Goal: Task Accomplishment & Management: Manage account settings

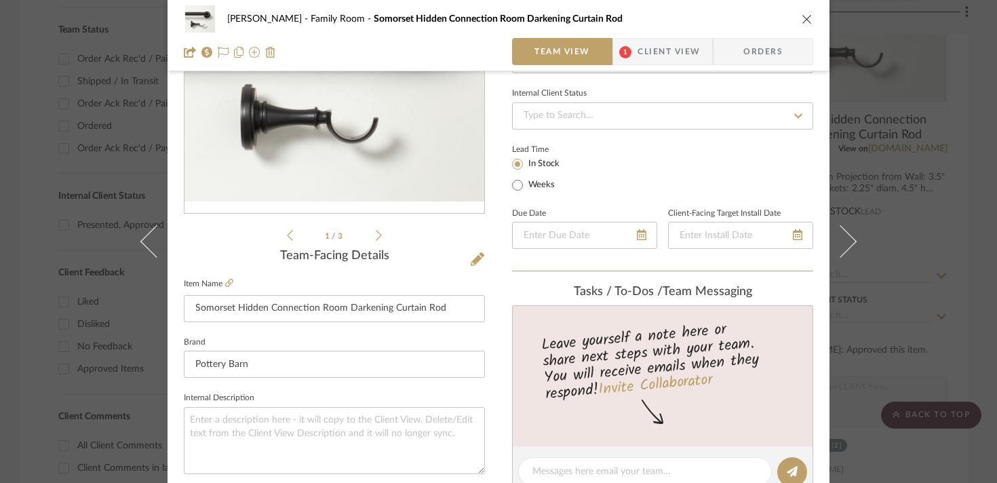
scroll to position [175, 0]
click at [605, 117] on input at bounding box center [662, 115] width 301 height 27
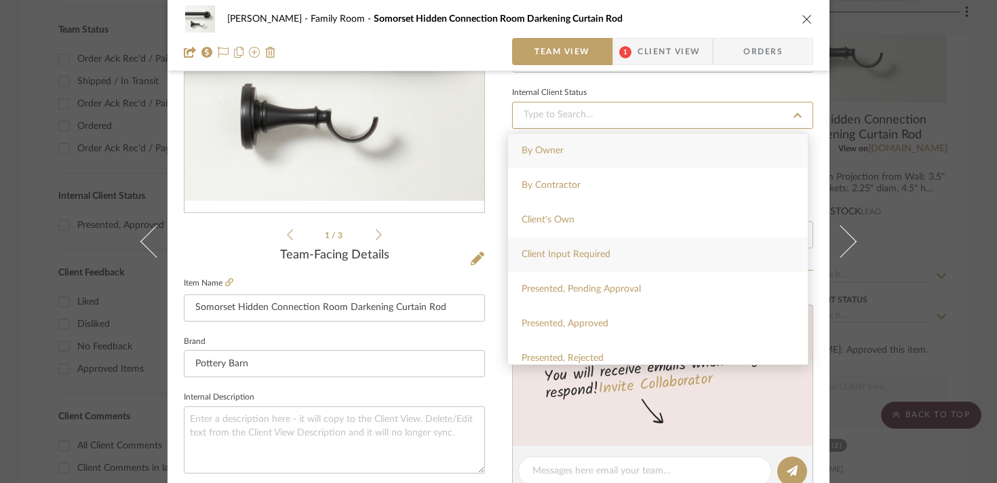
scroll to position [357, 0]
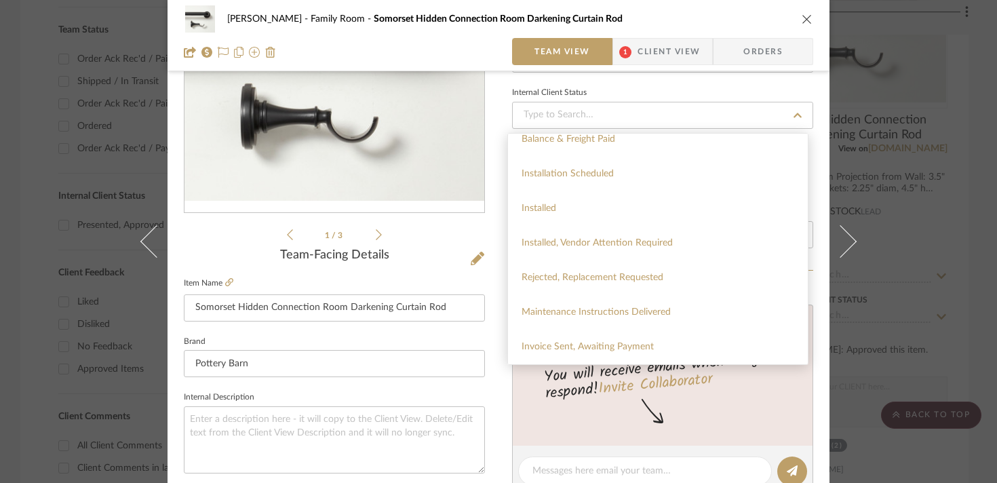
click at [494, 244] on div "[PERSON_NAME] Family Room Somorset Hidden Connection Room Darkening Curtain Rod…" at bounding box center [498, 461] width 662 height 1252
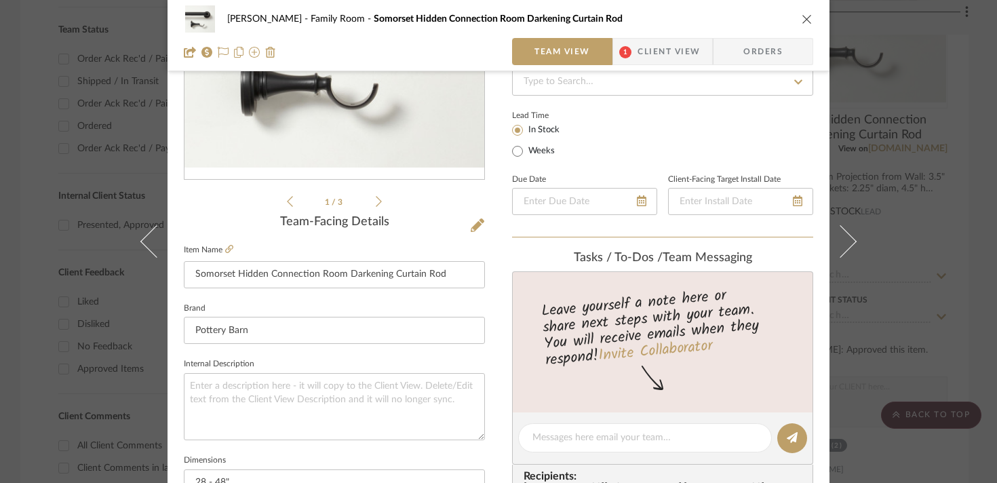
scroll to position [231, 0]
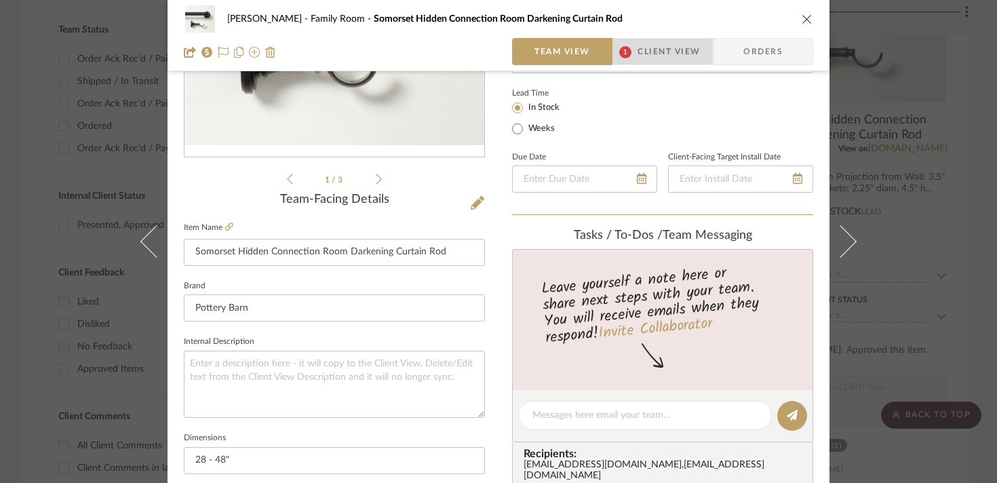
click at [637, 50] on span "Client View" at bounding box center [668, 51] width 62 height 27
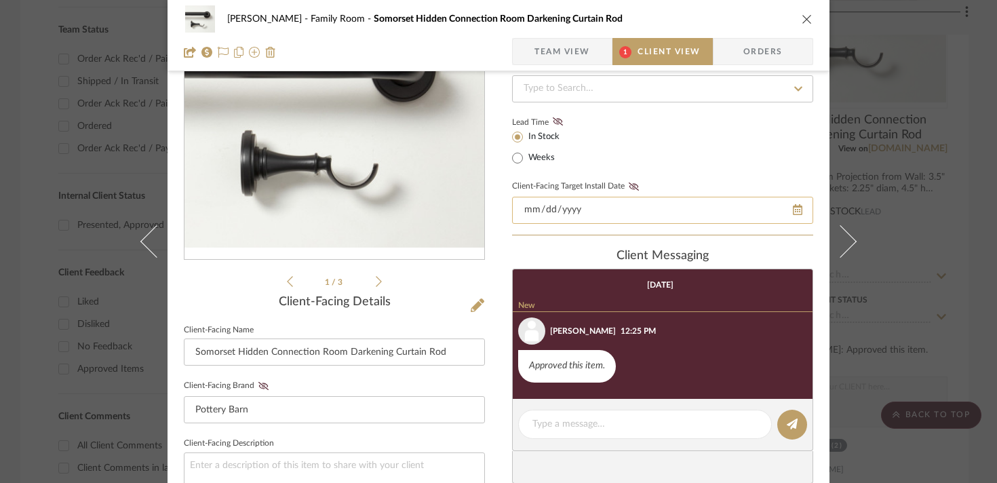
scroll to position [117, 0]
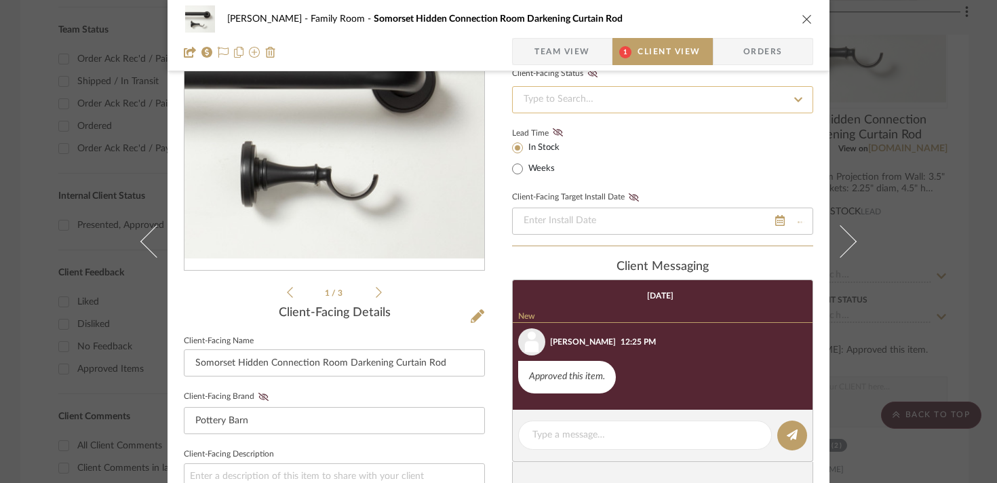
click at [606, 96] on input at bounding box center [662, 99] width 301 height 27
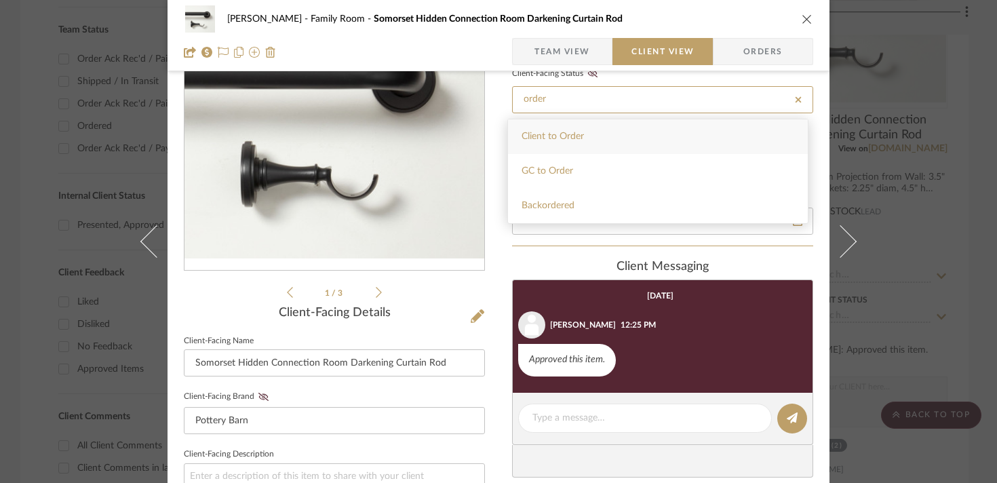
type input "order"
click at [498, 271] on div "[PERSON_NAME] Family Room Somorset Hidden Connection Room Darkening Curtain Rod…" at bounding box center [498, 457] width 662 height 1129
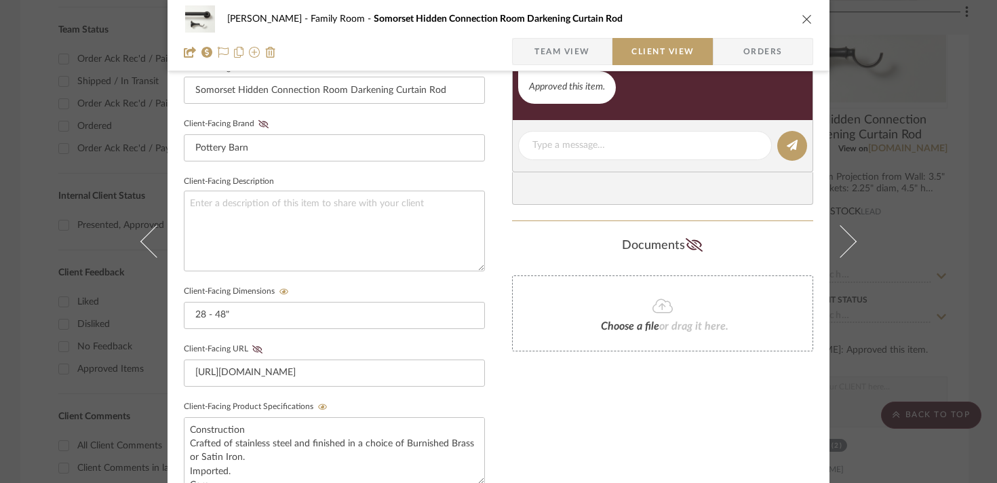
scroll to position [392, 0]
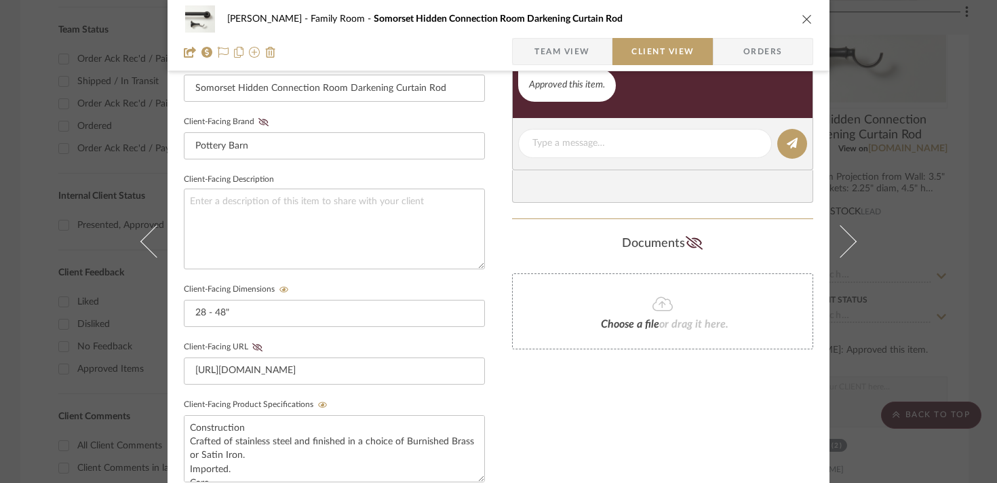
click at [550, 51] on span "Team View" at bounding box center [562, 51] width 56 height 27
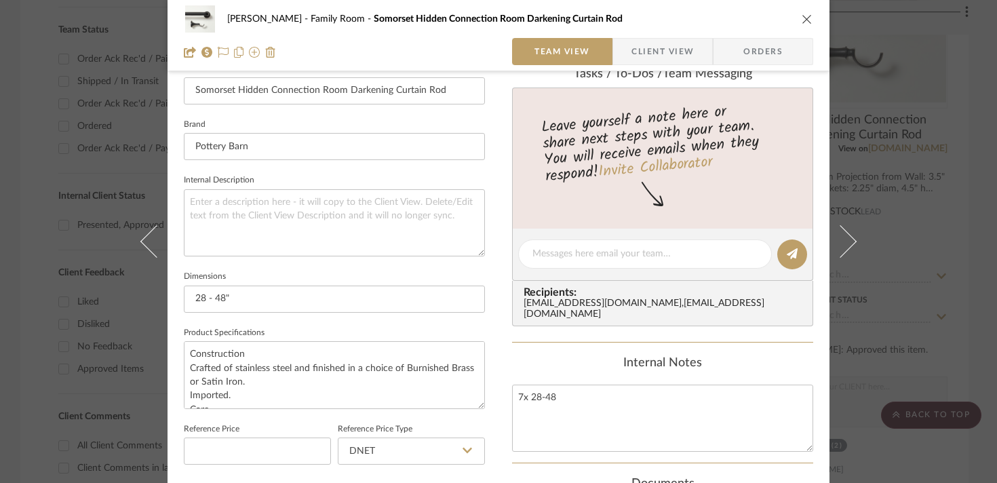
click at [733, 48] on span "Orders" at bounding box center [762, 51] width 69 height 27
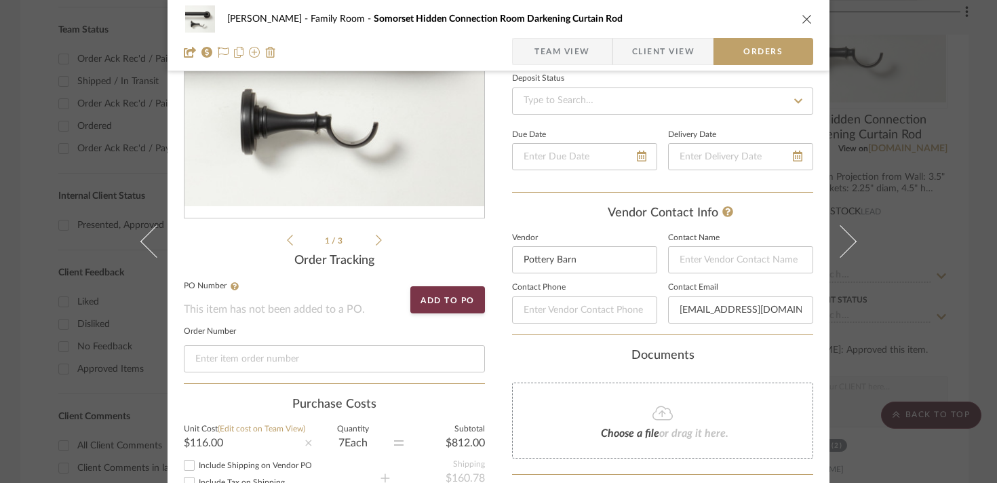
scroll to position [141, 0]
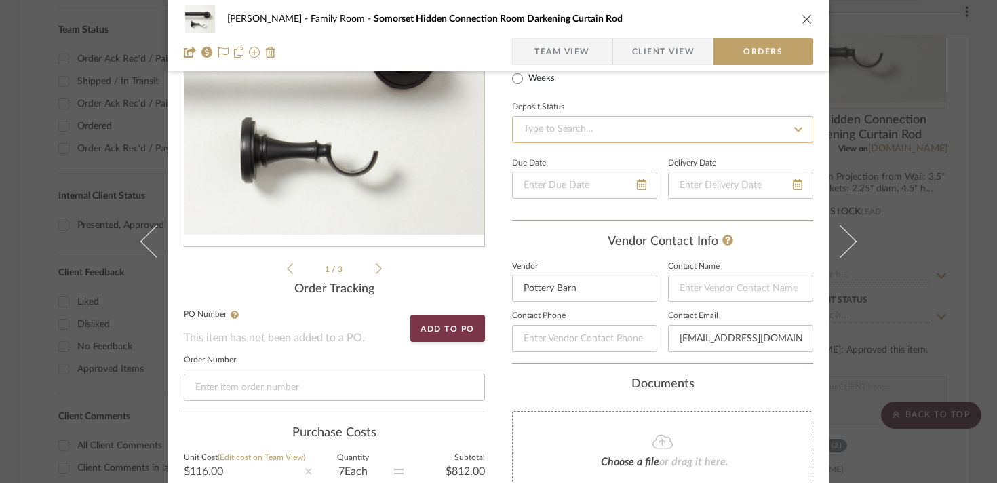
click at [545, 135] on input at bounding box center [662, 129] width 301 height 27
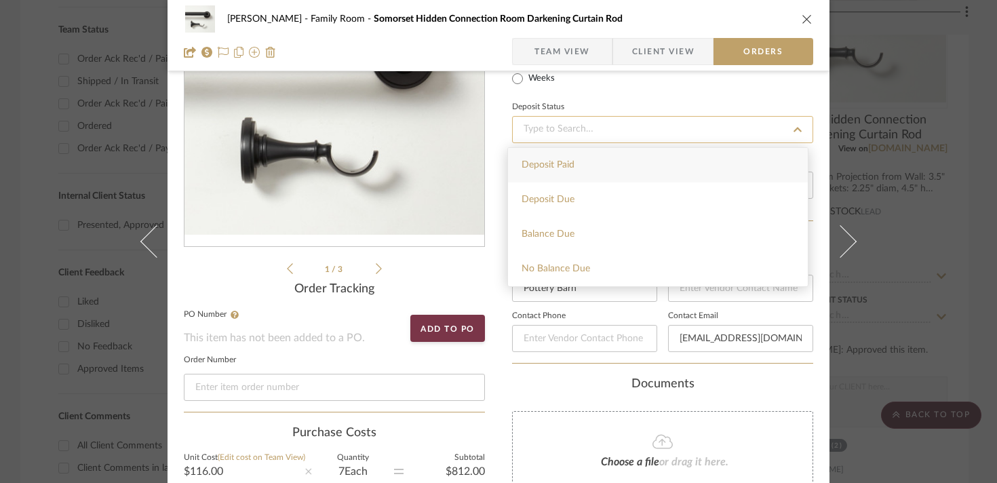
click at [545, 135] on input at bounding box center [662, 129] width 301 height 27
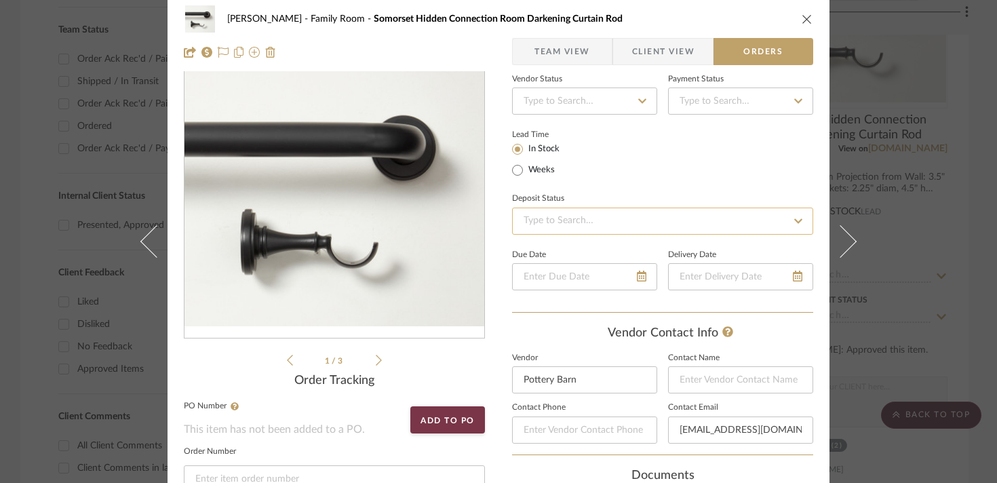
scroll to position [0, 0]
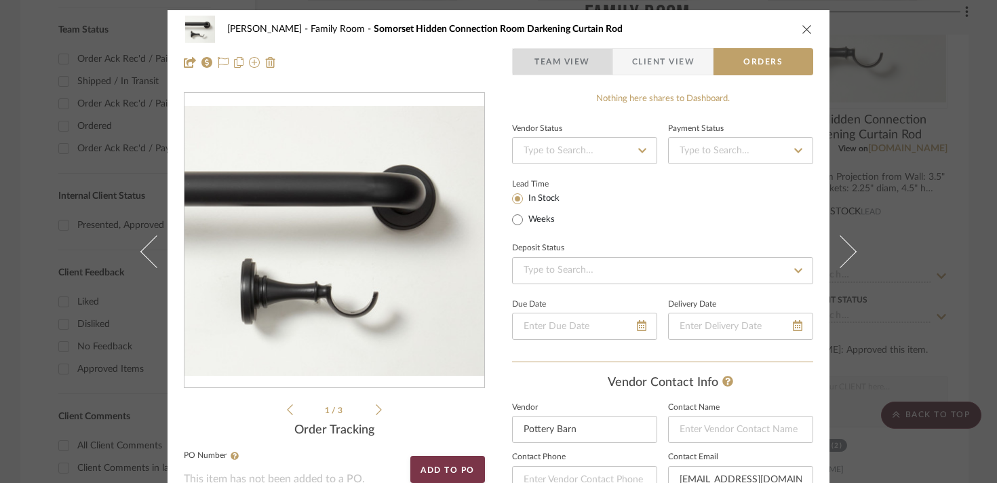
click at [546, 58] on span "Team View" at bounding box center [562, 61] width 56 height 27
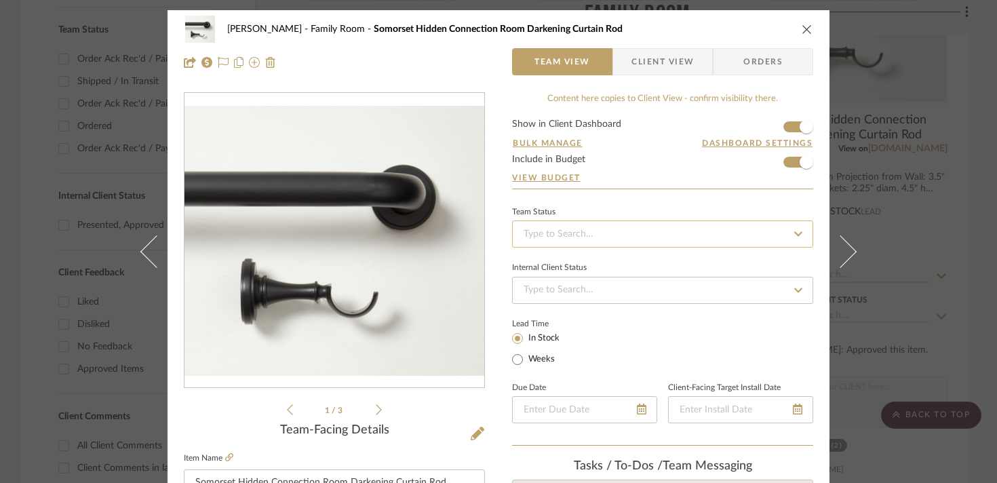
click at [572, 229] on input at bounding box center [662, 233] width 301 height 27
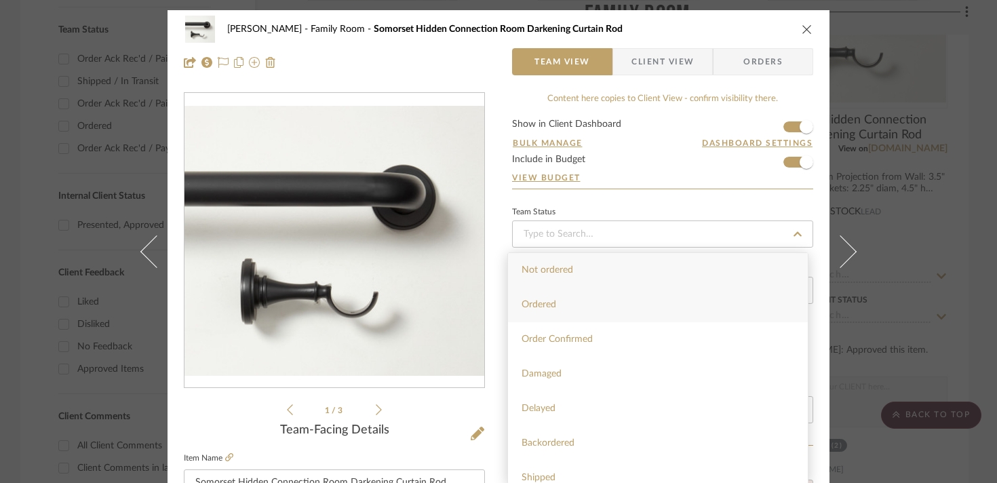
click at [555, 294] on div "Ordered" at bounding box center [658, 305] width 300 height 35
type input "[DATE]"
type input "Ordered"
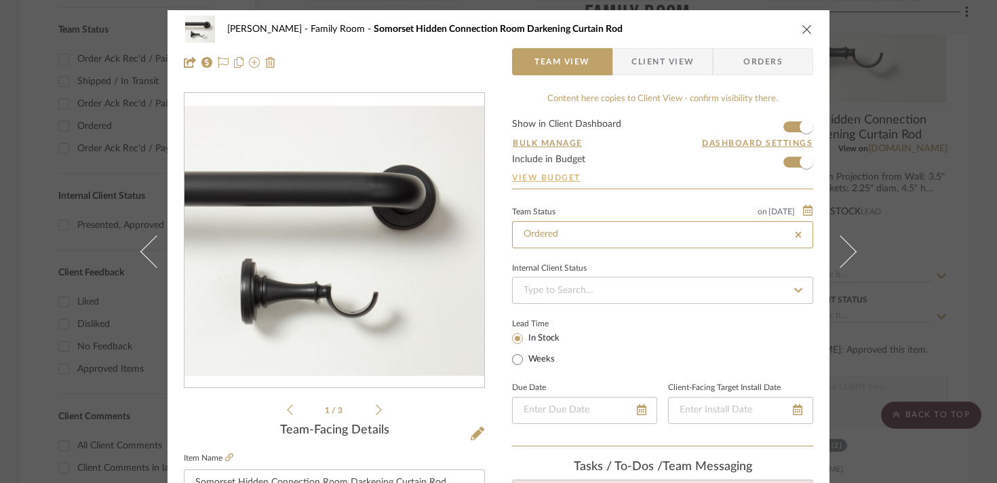
type input "[DATE]"
type input "Ordered"
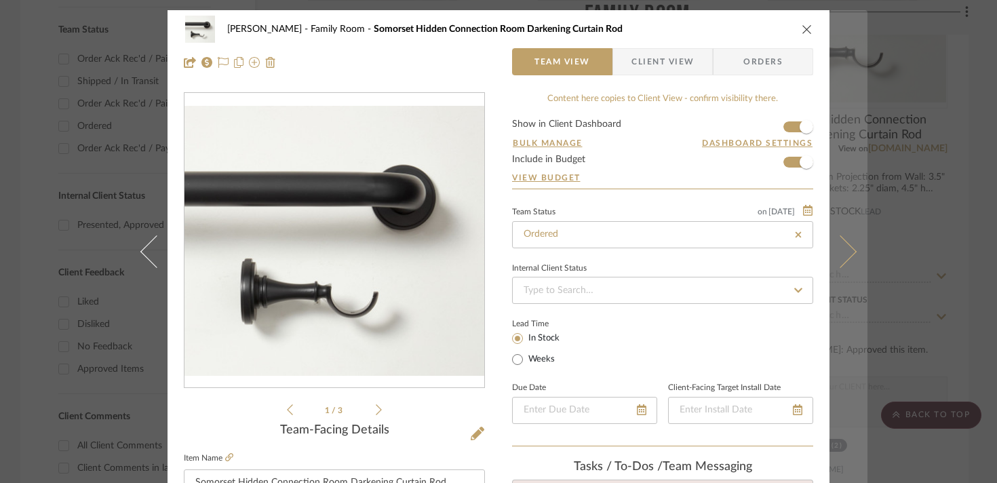
click at [846, 252] on icon at bounding box center [840, 251] width 33 height 33
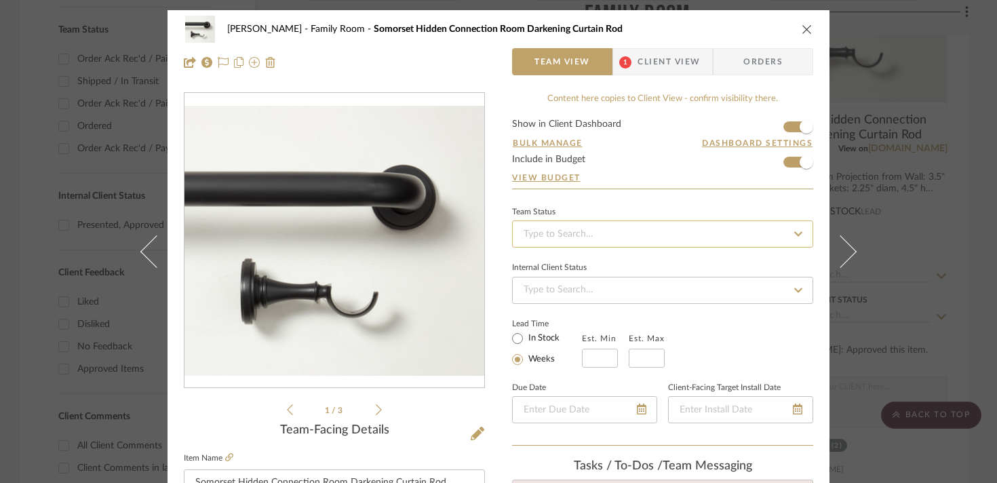
click at [547, 235] on input at bounding box center [662, 233] width 301 height 27
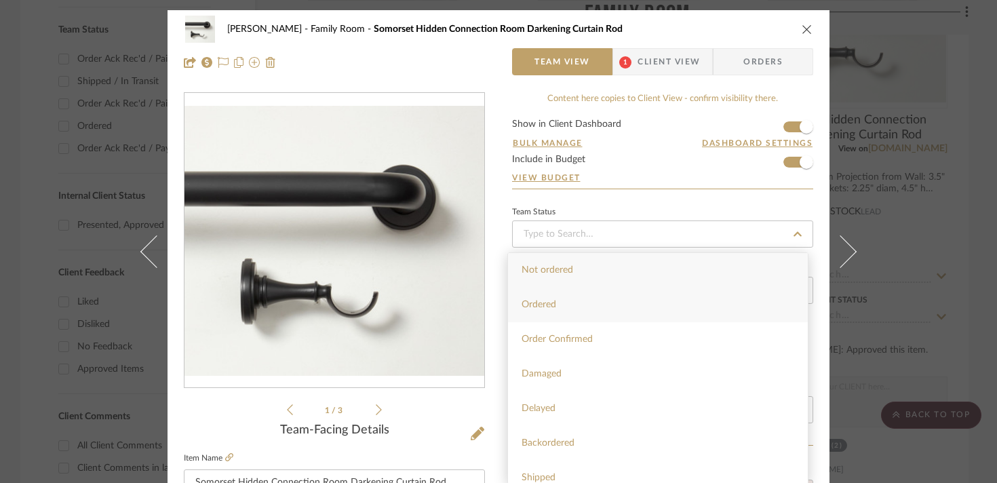
click at [538, 304] on span "Ordered" at bounding box center [538, 304] width 35 height 9
type input "[DATE]"
type input "Ordered"
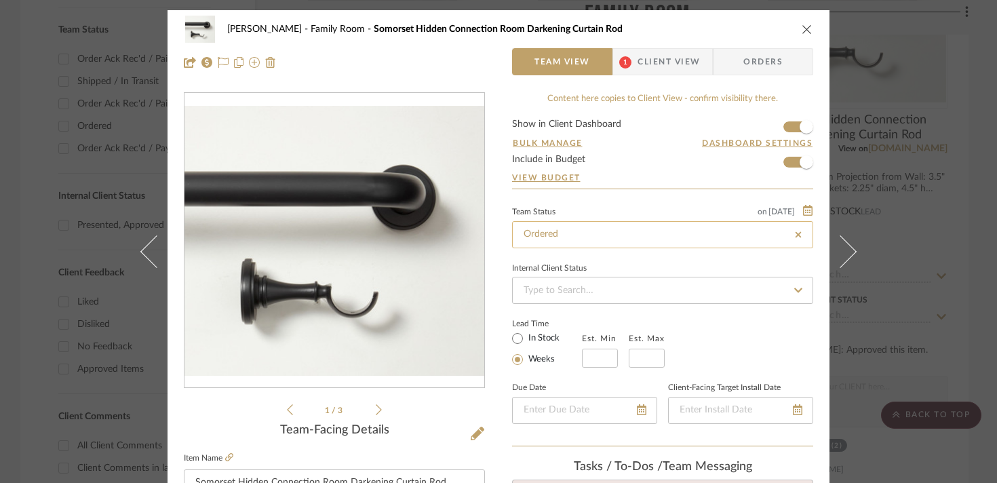
type input "[DATE]"
type input "Ordered"
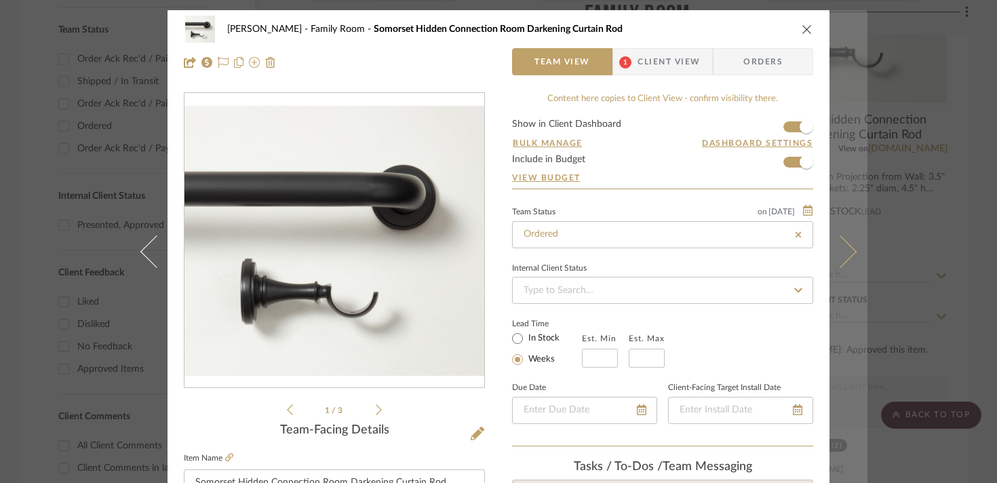
click at [836, 248] on icon at bounding box center [840, 251] width 33 height 33
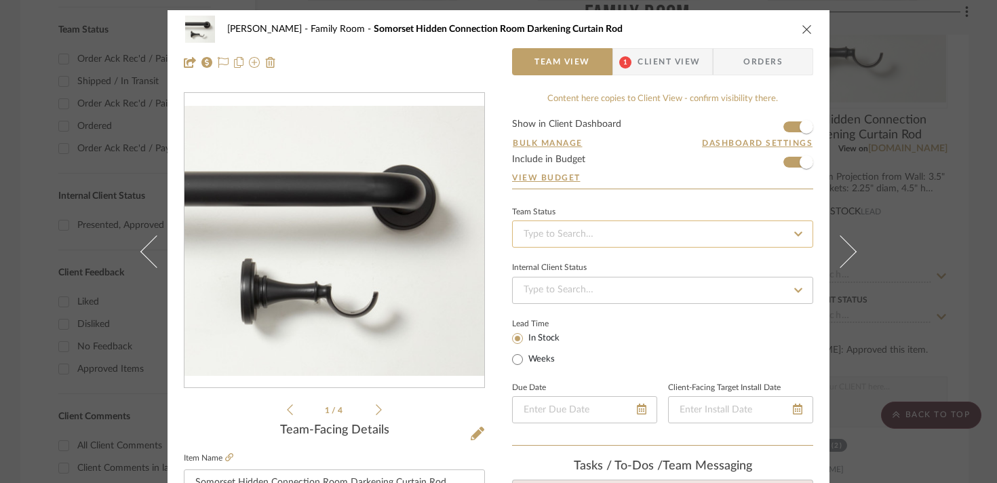
click at [536, 235] on input at bounding box center [662, 233] width 301 height 27
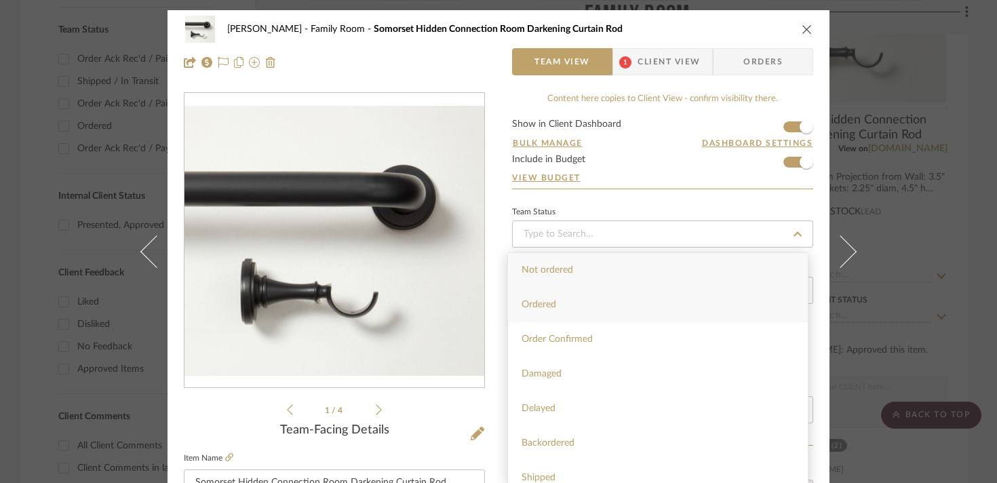
click at [526, 301] on span "Ordered" at bounding box center [538, 304] width 35 height 9
type input "[DATE]"
type input "Ordered"
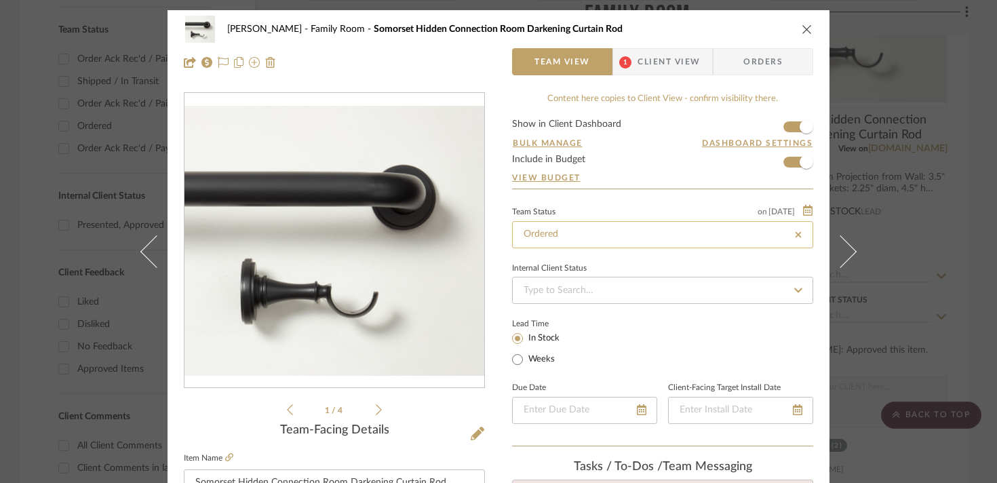
type input "[DATE]"
type input "Ordered"
click at [973, 224] on div "[PERSON_NAME] Family Room Somorset Hidden Connection Room Darkening Curtain Rod…" at bounding box center [498, 241] width 997 height 483
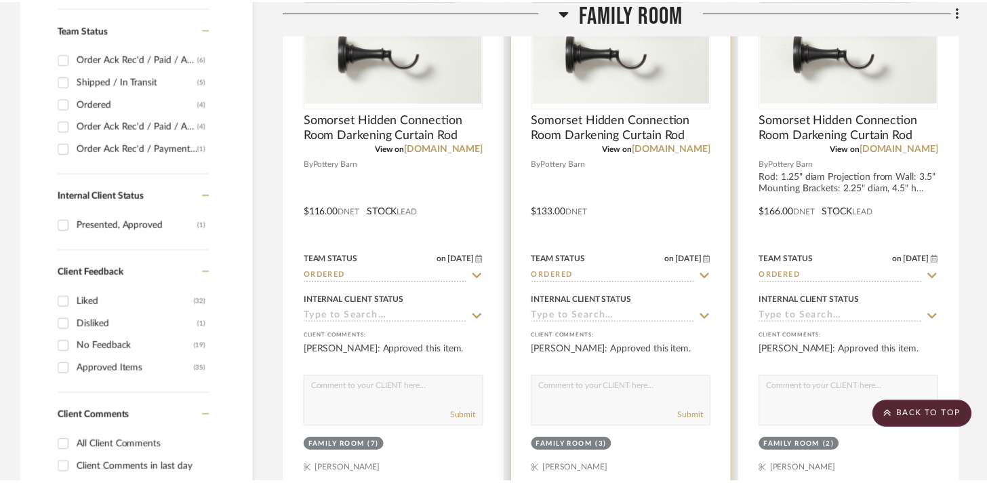
scroll to position [592, 0]
